Goal: Obtain resource: Download file/media

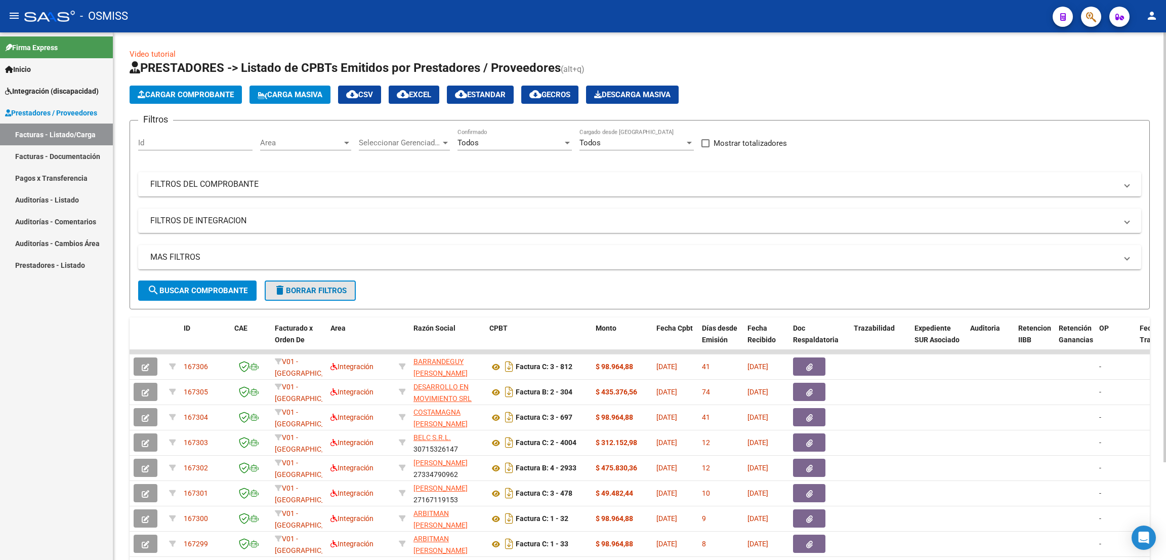
click at [345, 288] on span "delete Borrar Filtros" at bounding box center [310, 290] width 73 height 9
click at [500, 140] on div "No" at bounding box center [509, 142] width 105 height 9
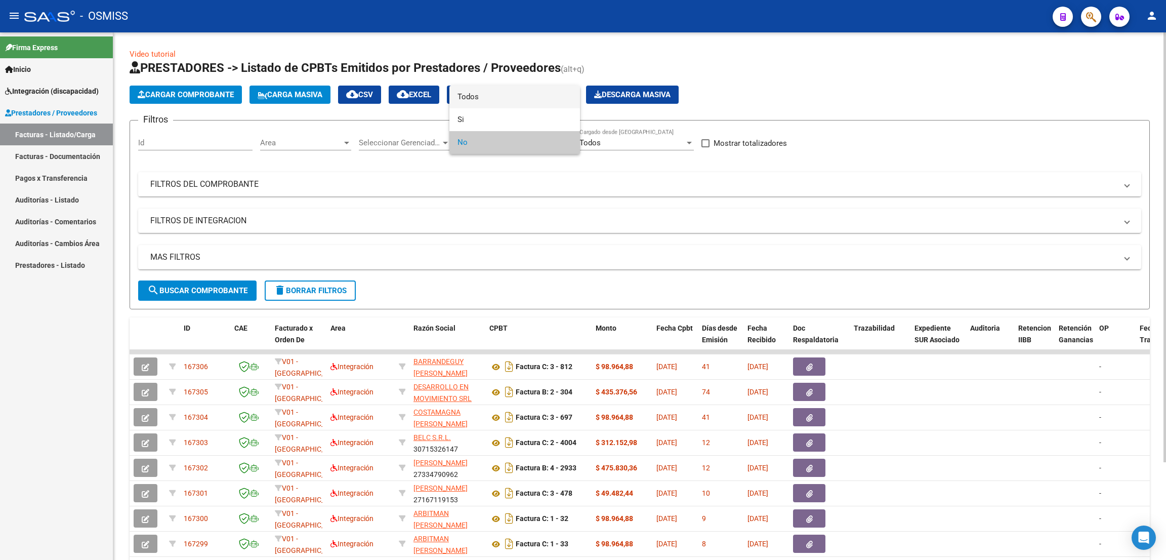
click at [497, 97] on span "Todos" at bounding box center [514, 97] width 114 height 23
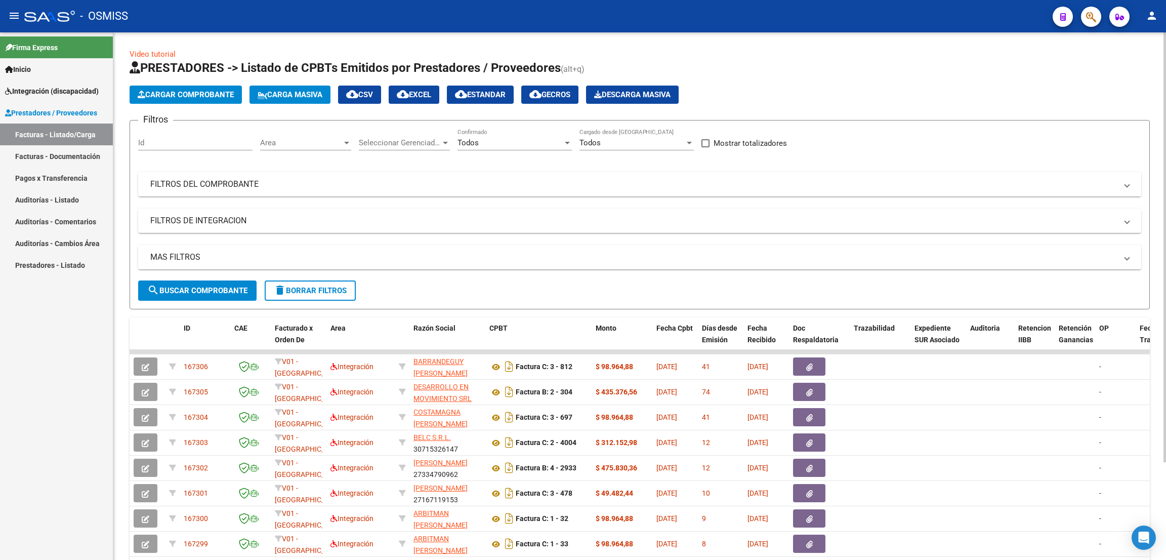
drag, startPoint x: 246, startPoint y: 185, endPoint x: 602, endPoint y: 191, distance: 355.8
click at [245, 185] on mat-panel-title "FILTROS DEL COMPROBANTE" at bounding box center [633, 184] width 966 height 11
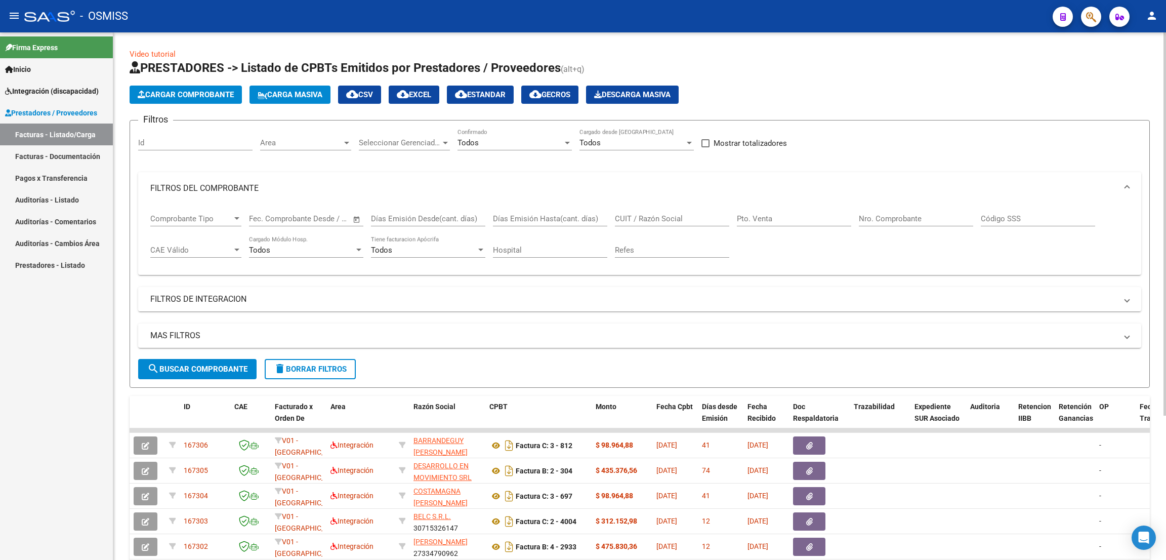
click at [666, 220] on input "CUIT / Razón Social" at bounding box center [672, 218] width 114 height 9
paste input "30717468593"
type input "30717468593"
click at [898, 216] on input "Nro. Comprobante" at bounding box center [916, 218] width 114 height 9
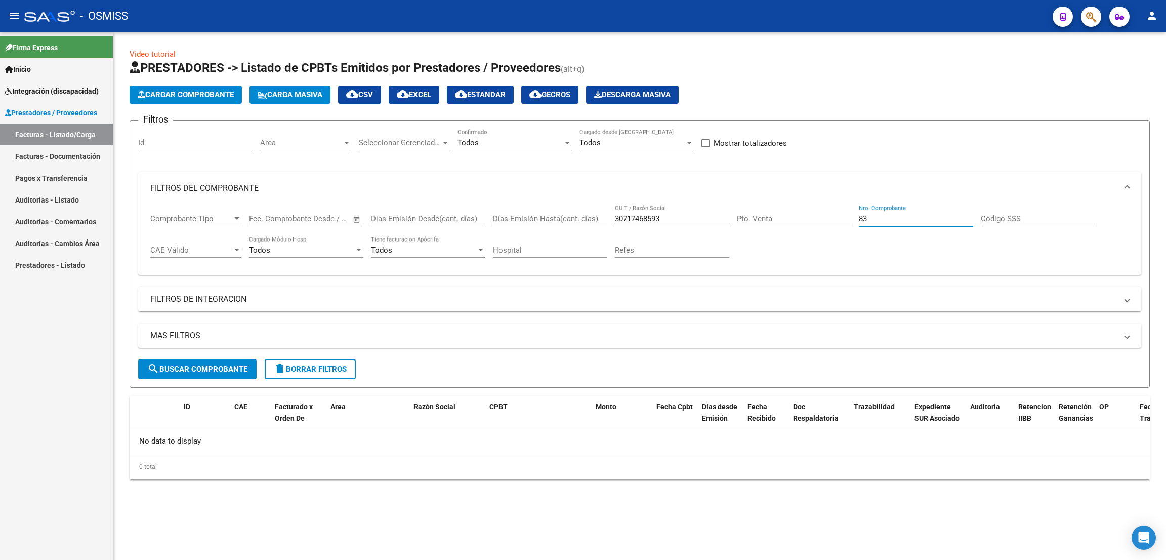
type input "8"
click at [223, 365] on span "search Buscar Comprobante" at bounding box center [197, 368] width 100 height 9
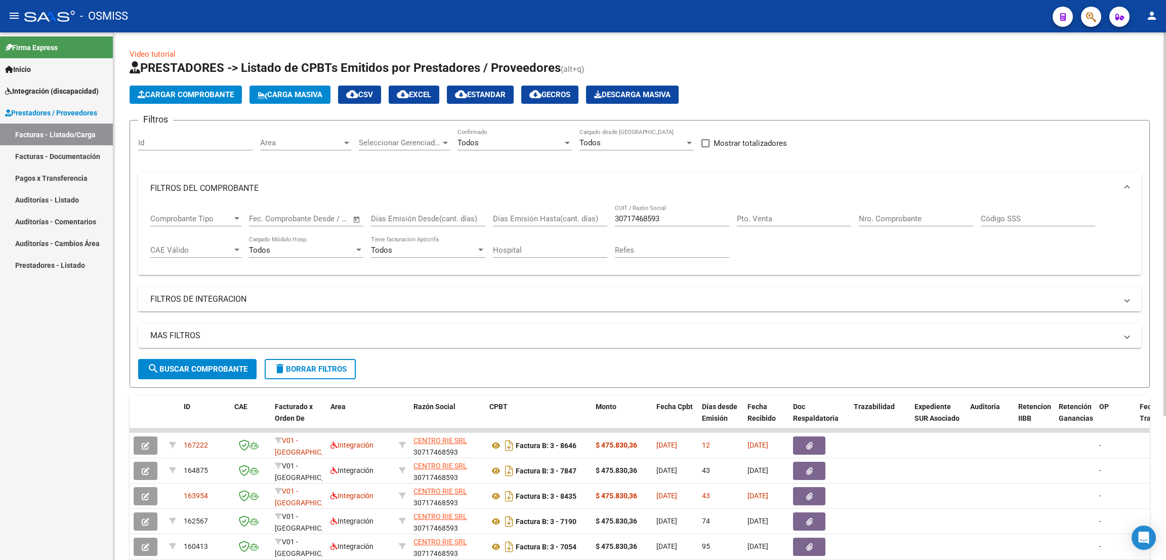
click at [217, 299] on mat-panel-title "FILTROS DE INTEGRACION" at bounding box center [633, 298] width 966 height 11
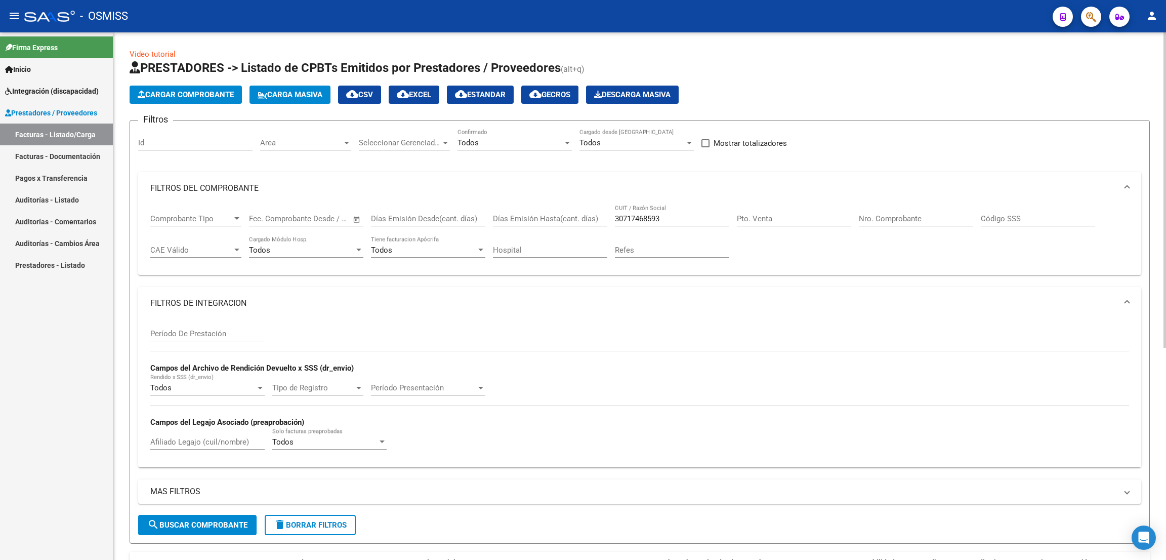
click at [198, 330] on input "Período De Prestación" at bounding box center [207, 333] width 114 height 9
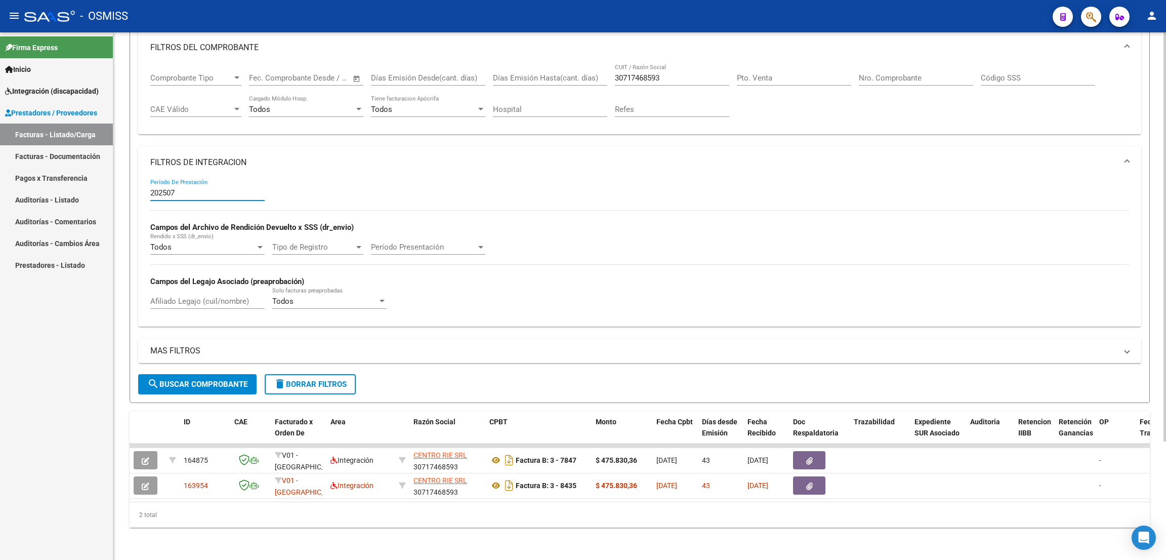
scroll to position [152, 0]
type input "202507"
drag, startPoint x: 679, startPoint y: 68, endPoint x: 556, endPoint y: 76, distance: 122.7
click at [556, 76] on div "Comprobante Tipo Comprobante Tipo Fecha inicio – Fecha fin Fec. Comprobante Des…" at bounding box center [639, 95] width 979 height 63
paste input "27320111337"
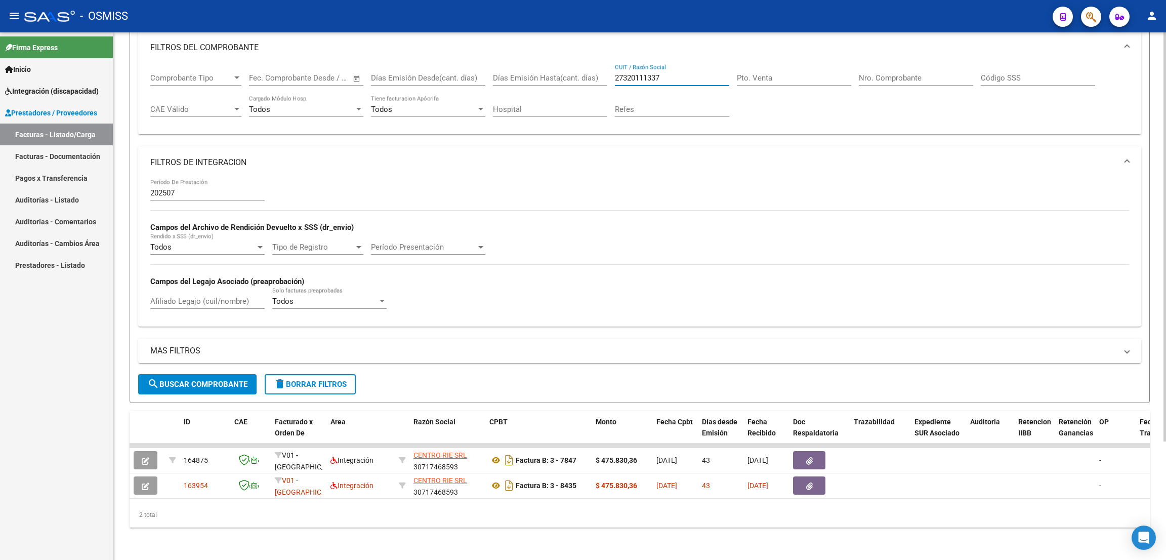
type input "27320111337"
click at [182, 188] on input "202507" at bounding box center [207, 192] width 114 height 9
type input "2"
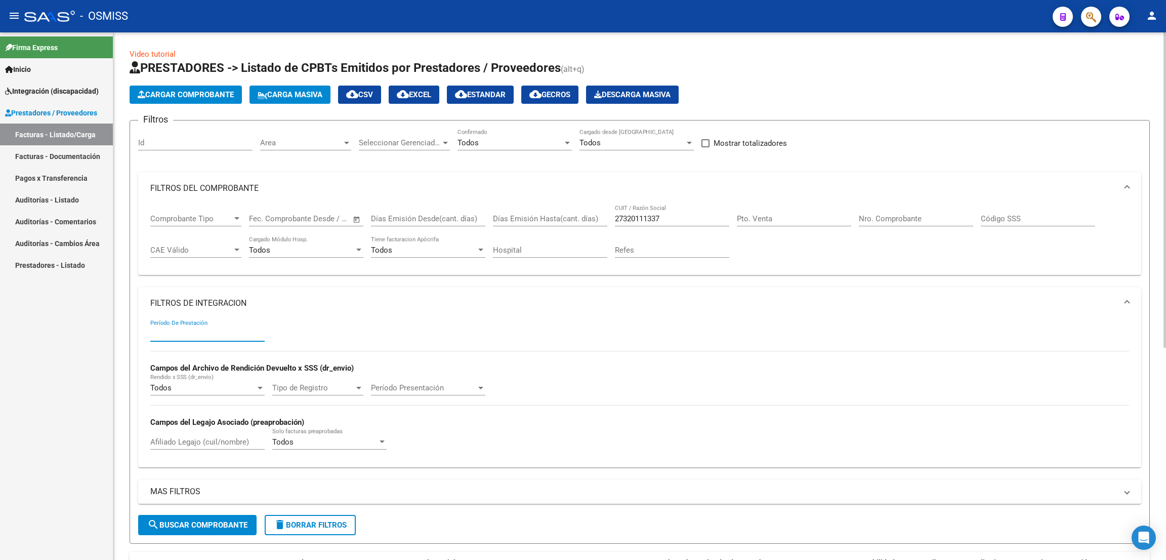
scroll to position [354, 0]
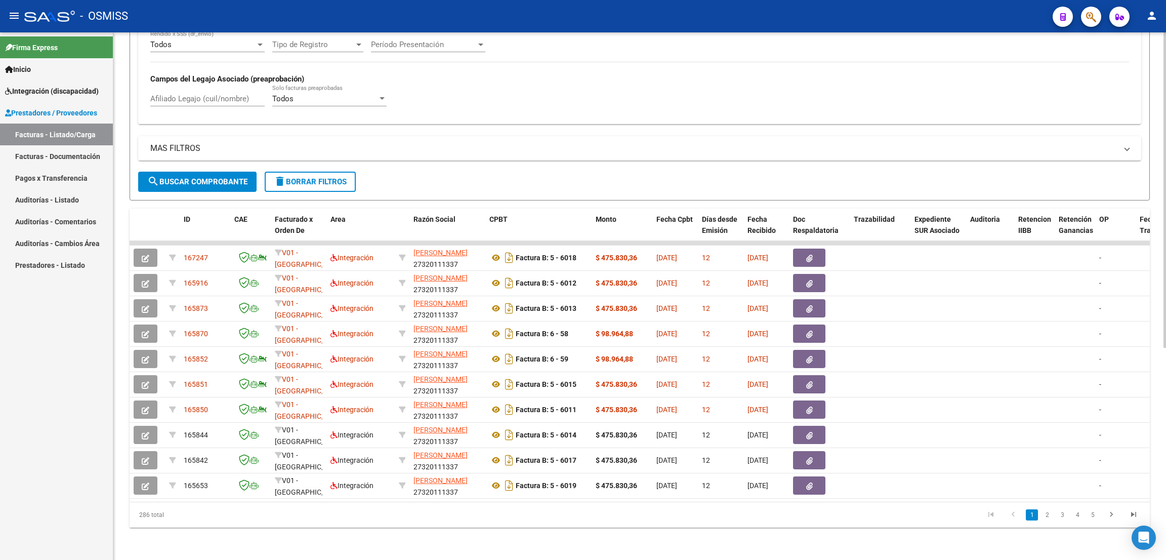
click at [178, 94] on input "Afiliado Legajo (cuil/nombre)" at bounding box center [207, 98] width 114 height 9
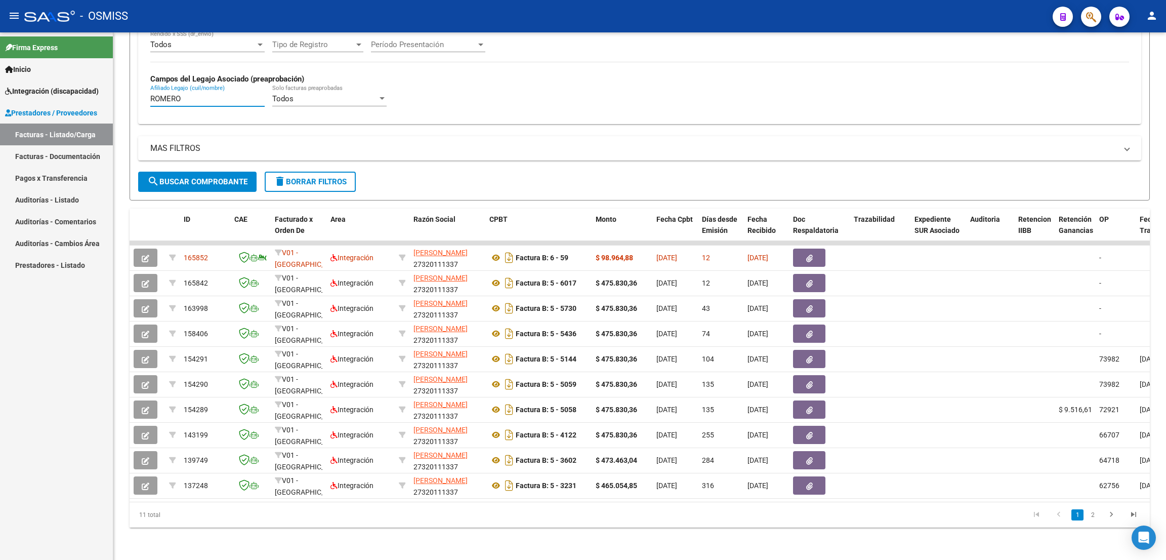
type input "ROMERO"
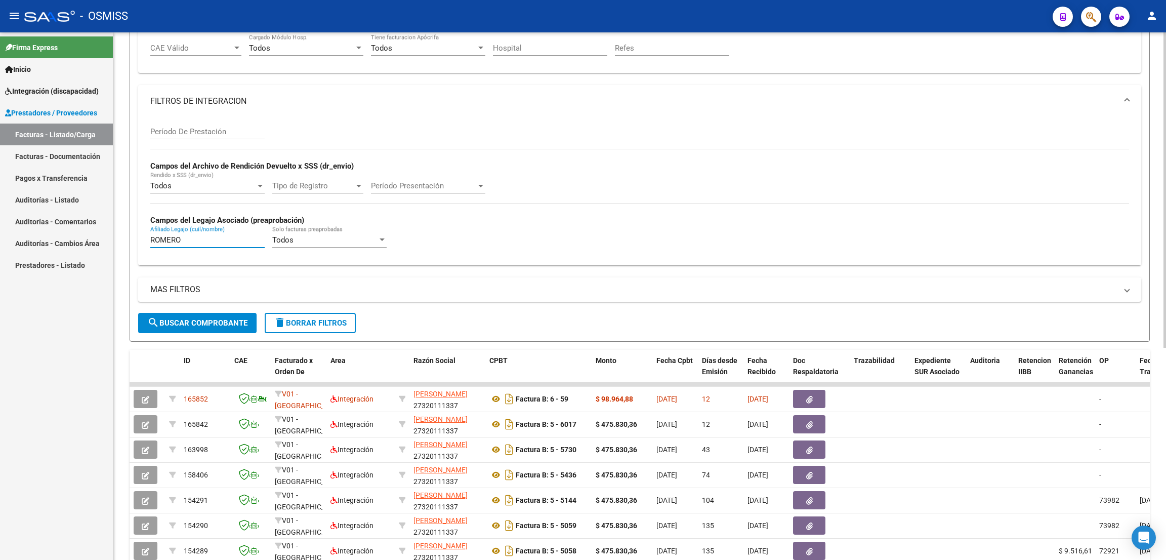
click at [215, 132] on input "Período De Prestación" at bounding box center [207, 131] width 114 height 9
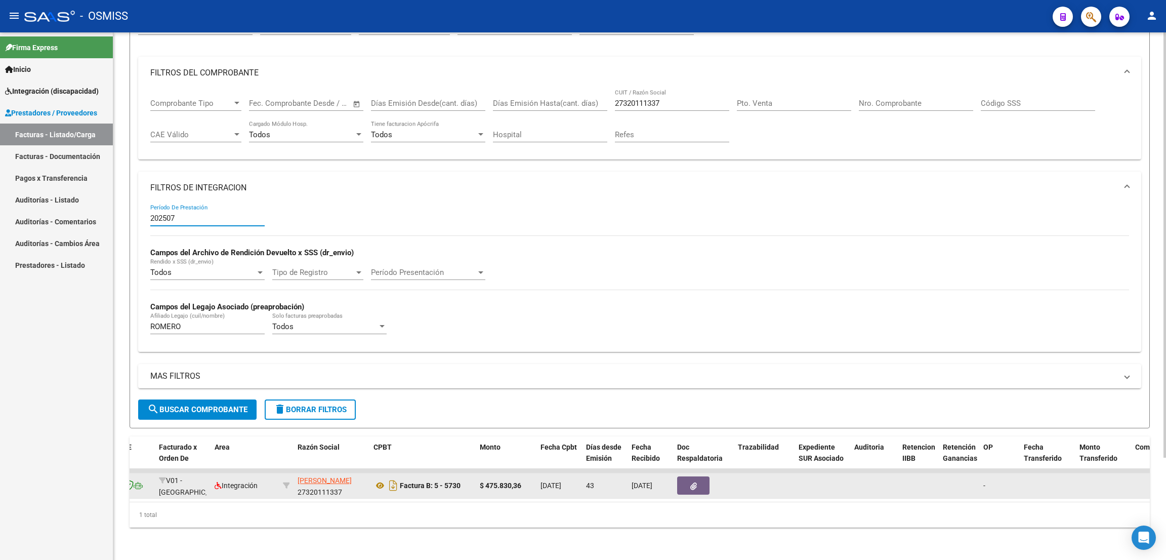
scroll to position [0, 113]
type input "202507"
click at [384, 479] on icon at bounding box center [382, 485] width 13 height 12
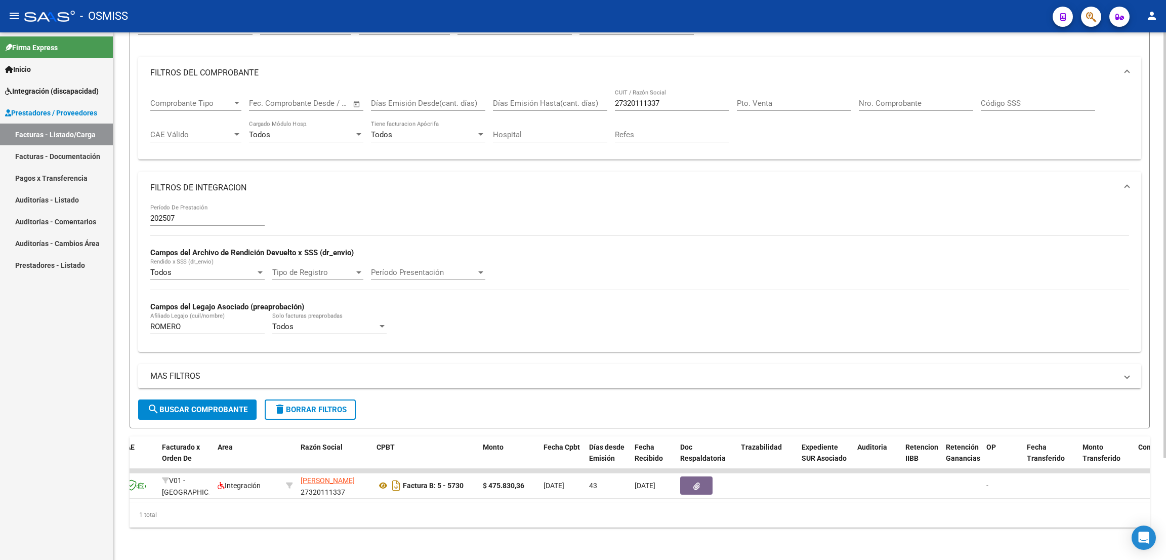
drag, startPoint x: 333, startPoint y: 399, endPoint x: 558, endPoint y: 194, distance: 303.8
click at [333, 405] on span "delete Borrar Filtros" at bounding box center [310, 409] width 73 height 9
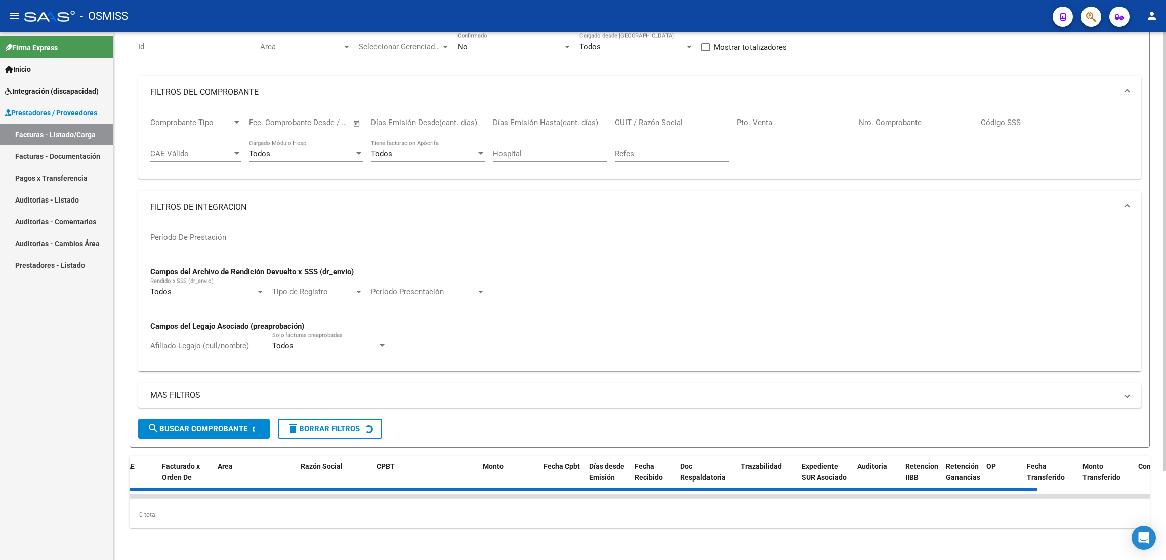
scroll to position [0, 0]
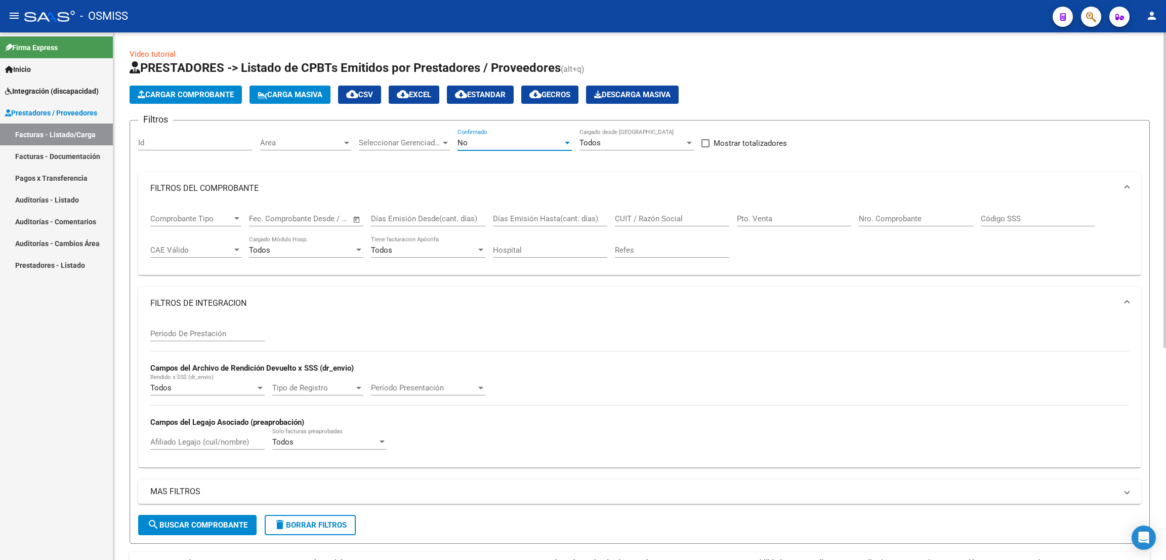
click at [506, 144] on div "No" at bounding box center [509, 142] width 105 height 9
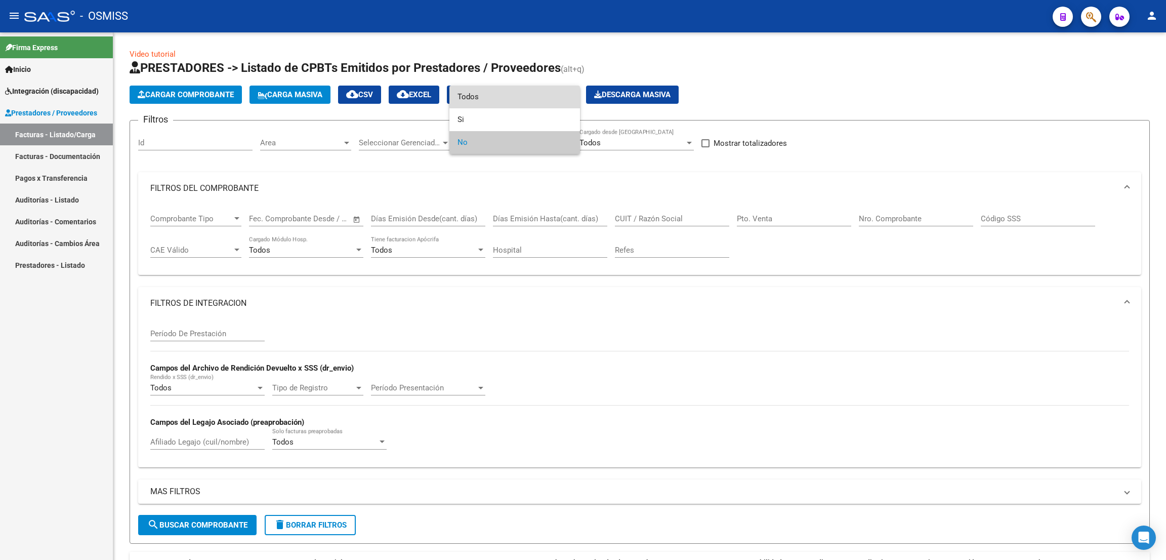
drag, startPoint x: 488, startPoint y: 101, endPoint x: 608, endPoint y: 150, distance: 129.4
click at [488, 102] on span "Todos" at bounding box center [514, 97] width 114 height 23
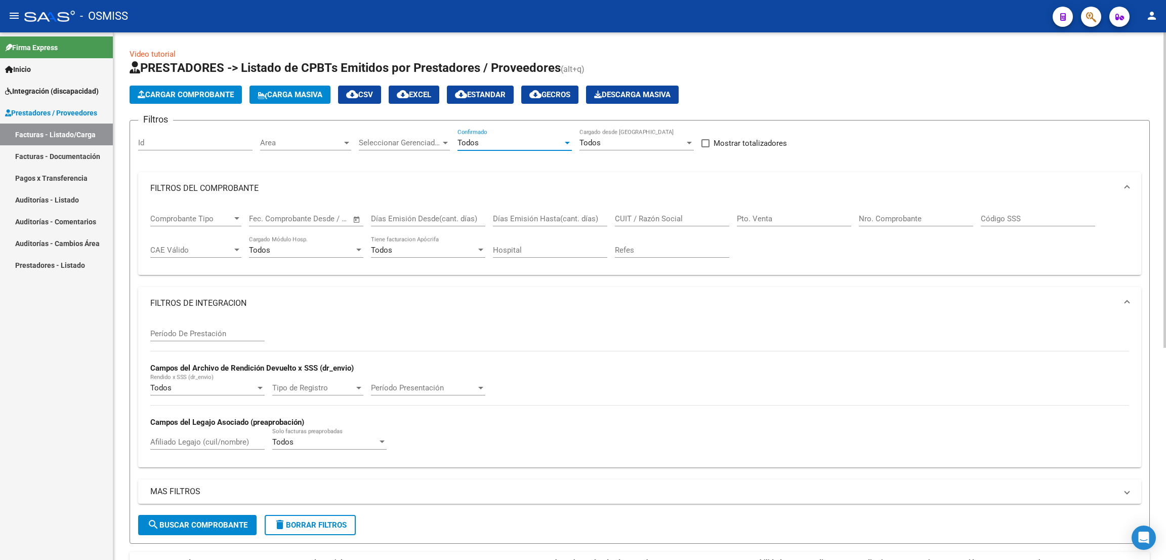
click at [688, 219] on input "CUIT / Razón Social" at bounding box center [672, 218] width 114 height 9
paste input "30717468593"
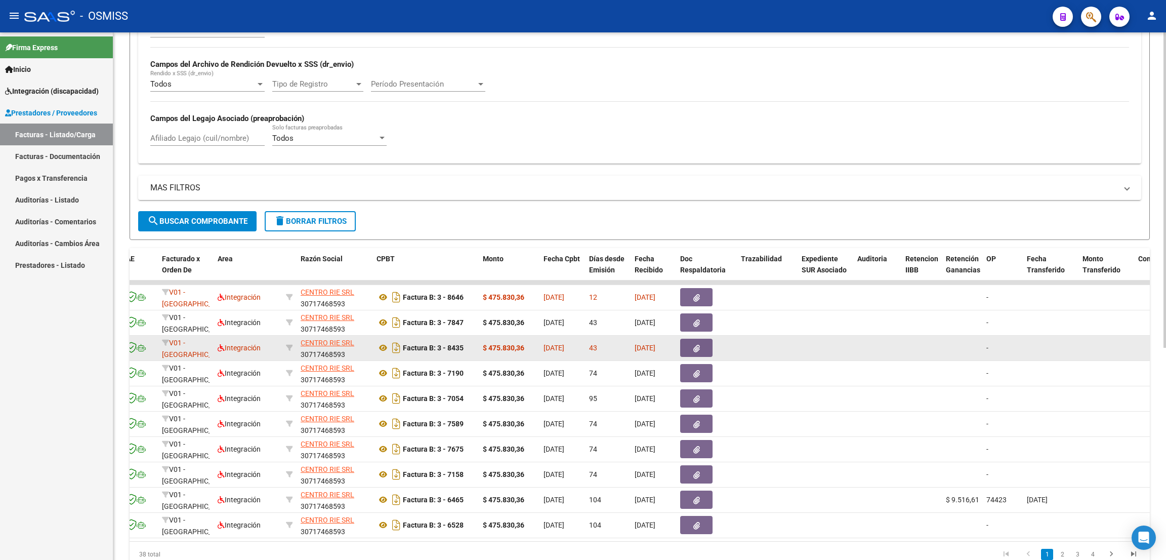
scroll to position [354, 0]
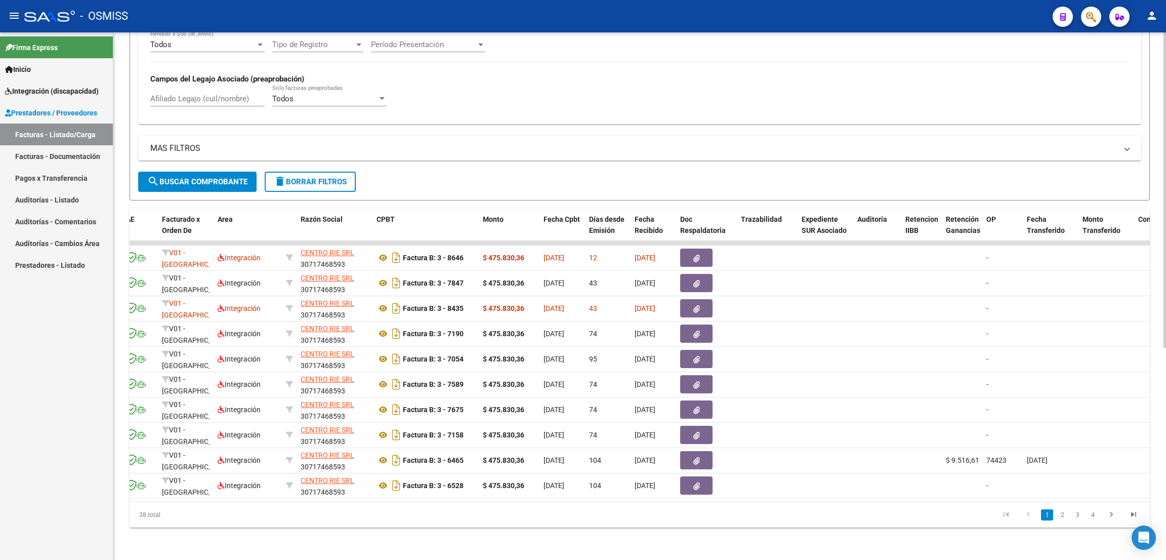
type input "30717468593"
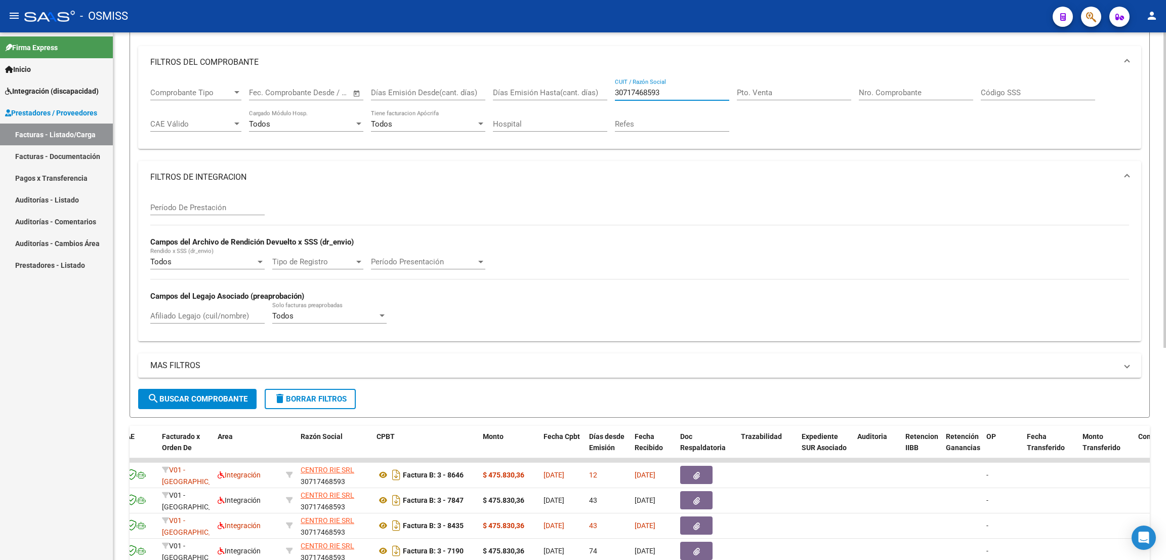
scroll to position [50, 0]
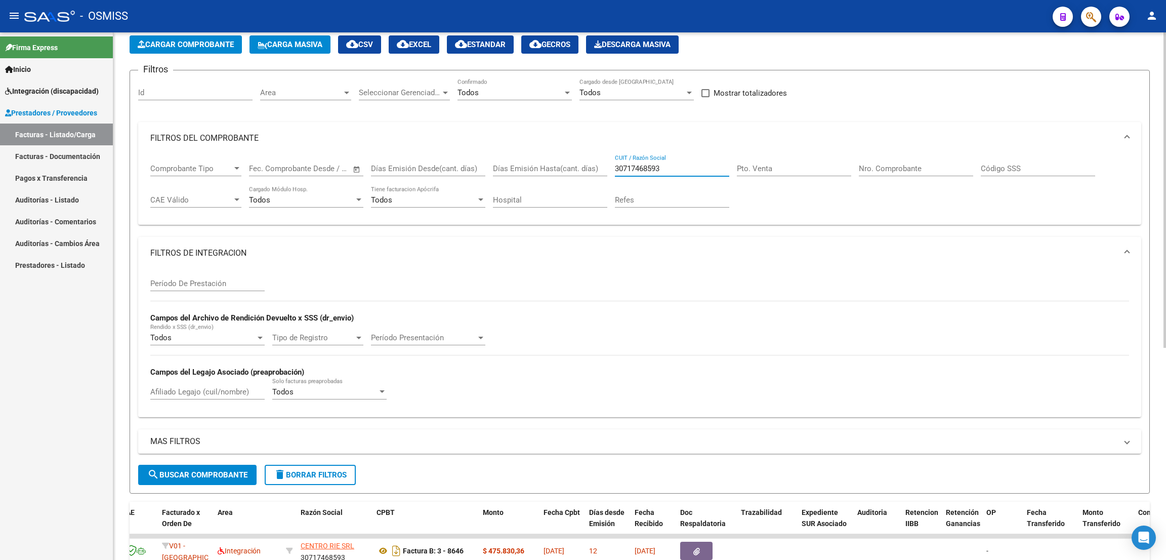
click at [193, 280] on input "Período De Prestación" at bounding box center [207, 283] width 114 height 9
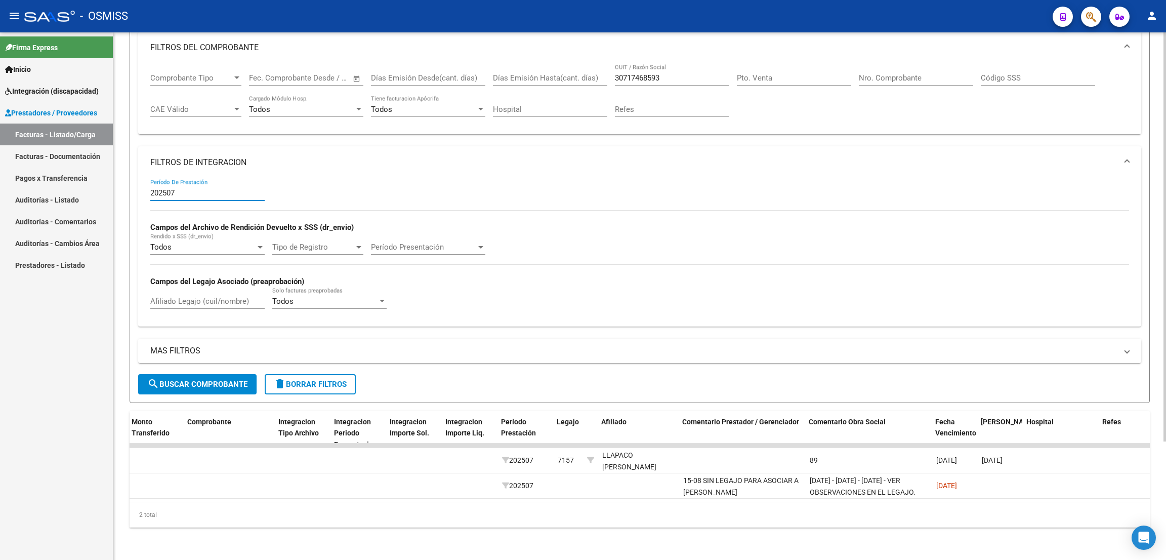
scroll to position [0, 1064]
type input "202507"
